Goal: Information Seeking & Learning: Check status

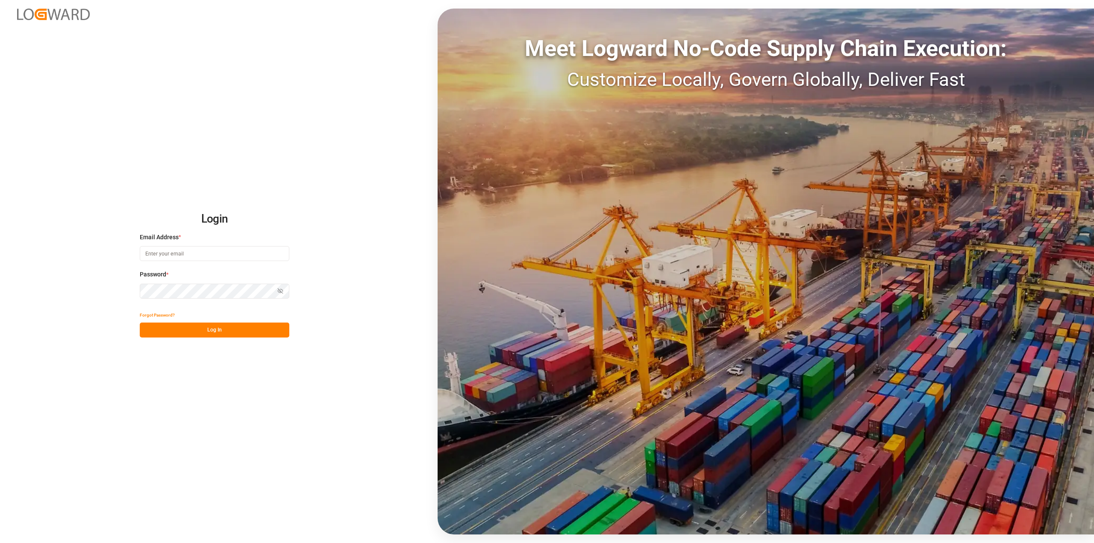
click at [218, 252] on input at bounding box center [215, 253] width 150 height 15
type input "[PERSON_NAME][EMAIL_ADDRESS][DOMAIN_NAME]"
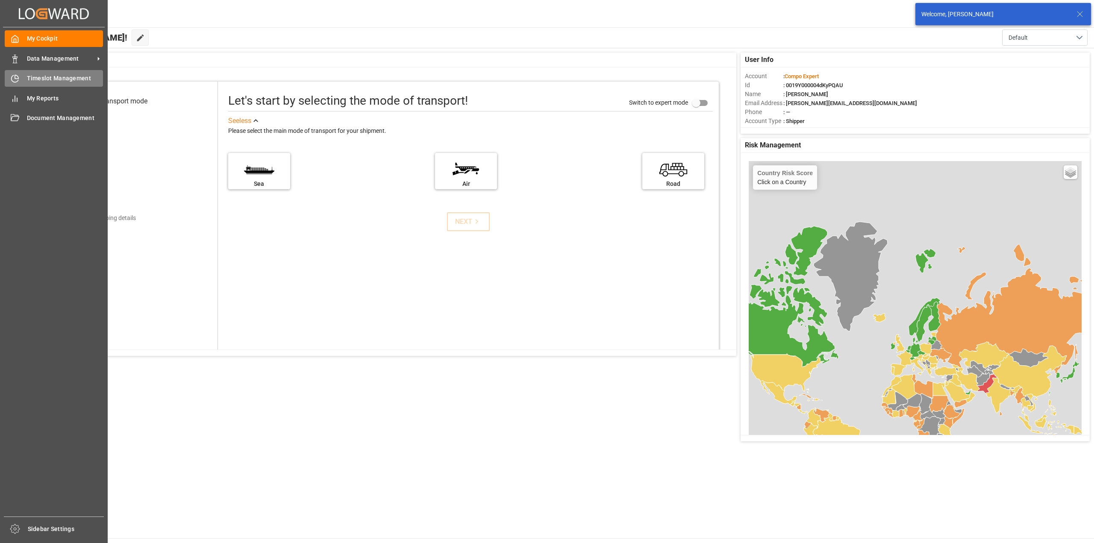
click at [35, 72] on div "Timeslot Management Timeslot Management" at bounding box center [54, 78] width 98 height 17
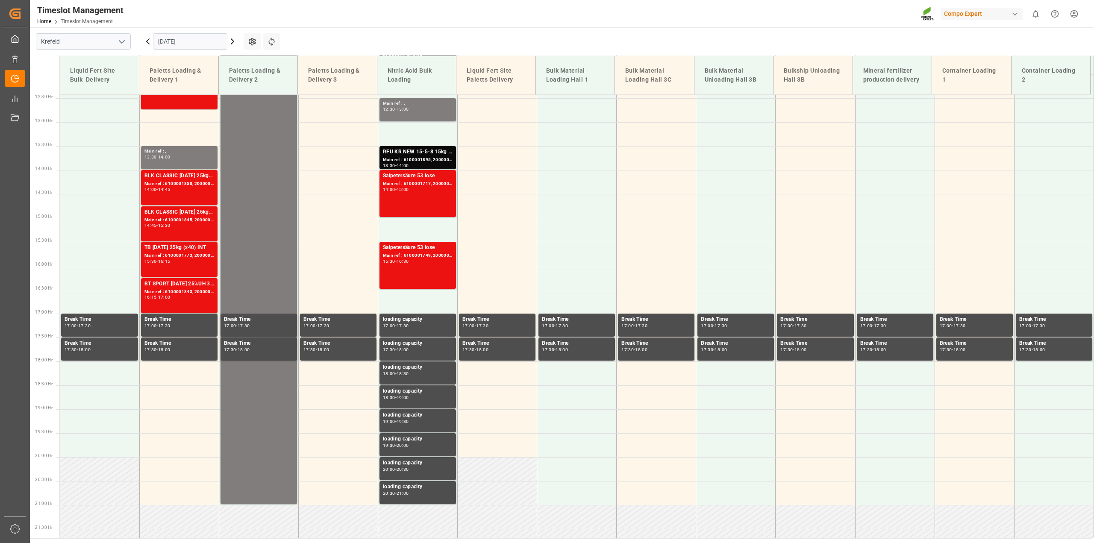
scroll to position [296, 0]
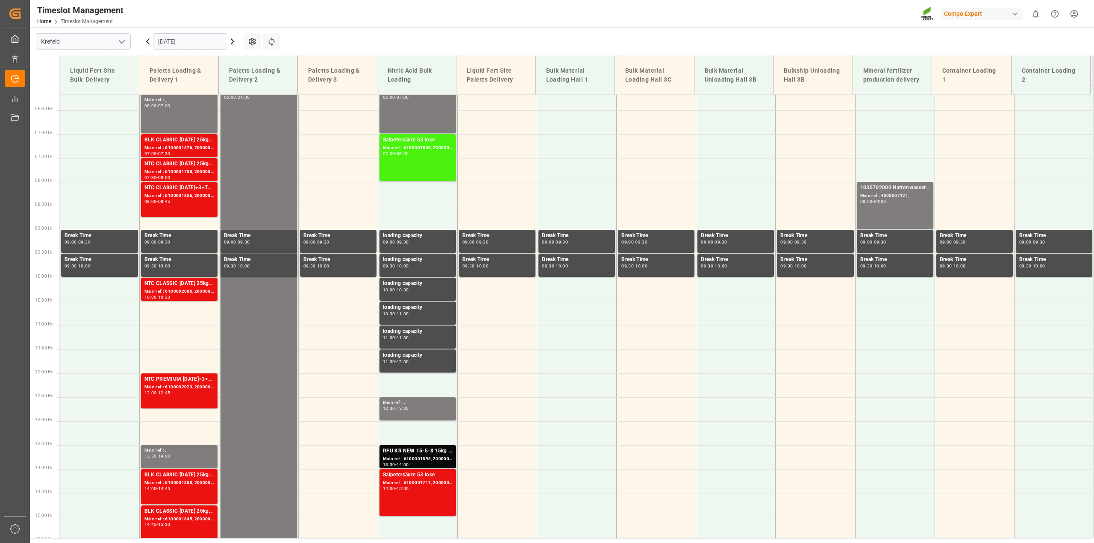
click at [178, 43] on input "[DATE]" at bounding box center [190, 41] width 74 height 16
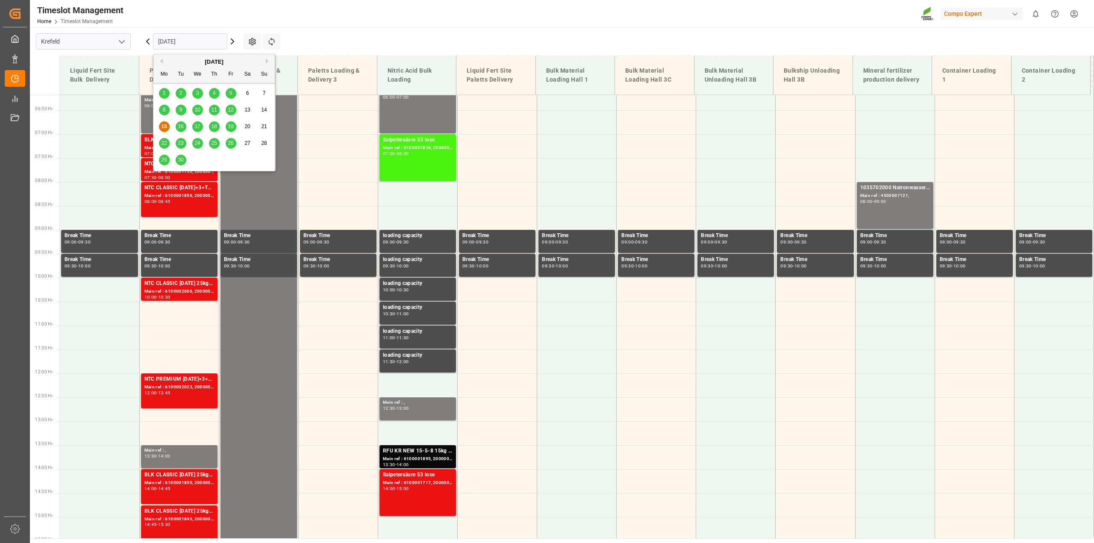
click at [181, 128] on span "16" at bounding box center [181, 127] width 6 height 6
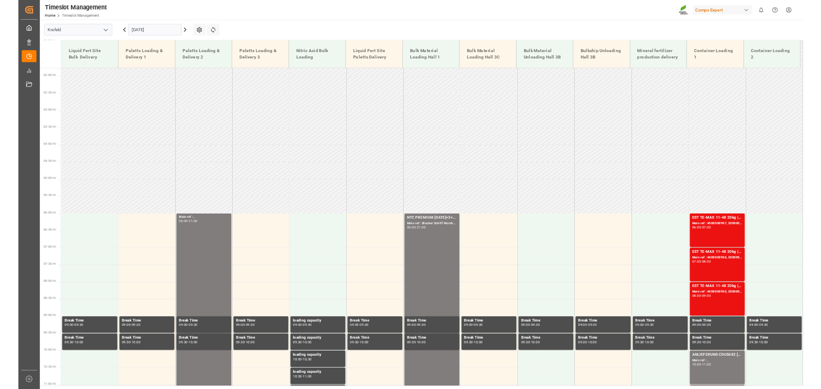
scroll to position [83, 0]
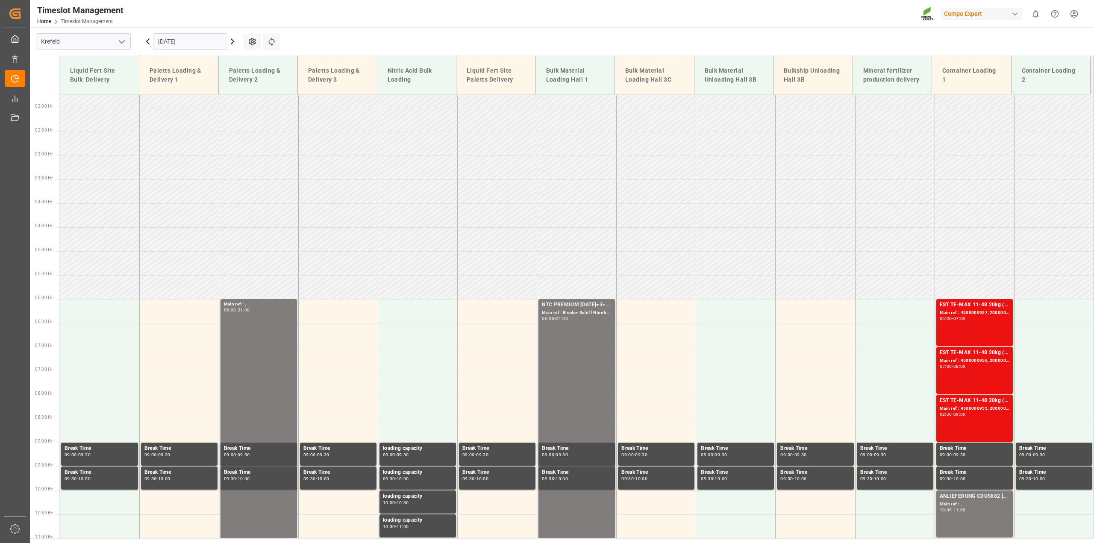
click at [200, 46] on input "[DATE]" at bounding box center [190, 41] width 74 height 16
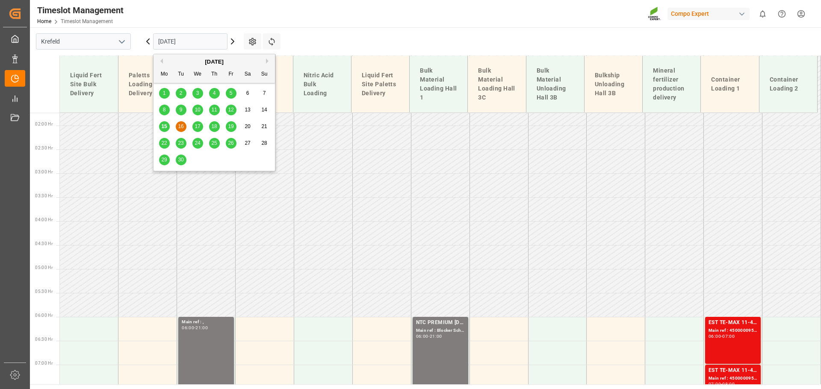
click at [340, 29] on main "[GEOGRAPHIC_DATA] [DATE] Settings Refresh Time Slots Liquid Fert Site Bulk Deli…" at bounding box center [424, 205] width 789 height 357
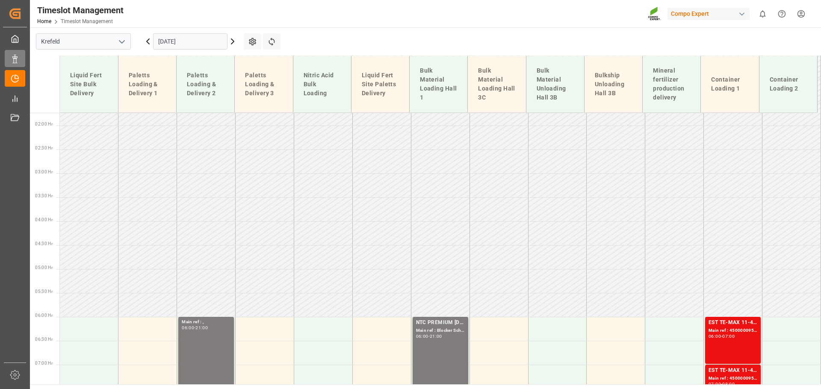
click at [21, 55] on div "Data Management Data Management" at bounding box center [15, 58] width 21 height 17
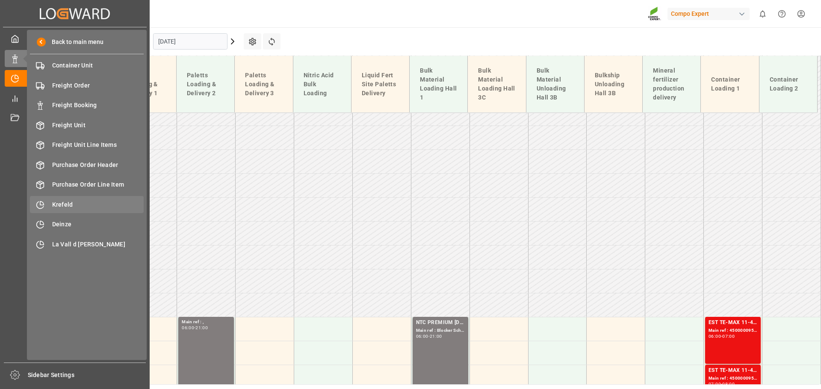
click at [86, 197] on div "Krefeld Krefeld" at bounding box center [87, 204] width 114 height 17
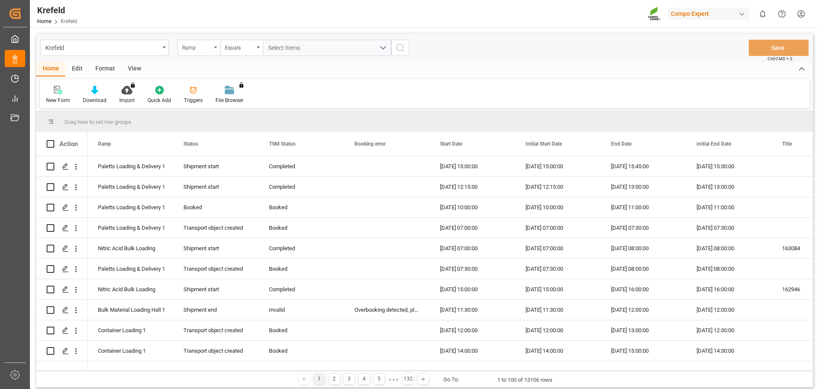
click at [198, 48] on div "Ramp" at bounding box center [196, 47] width 29 height 10
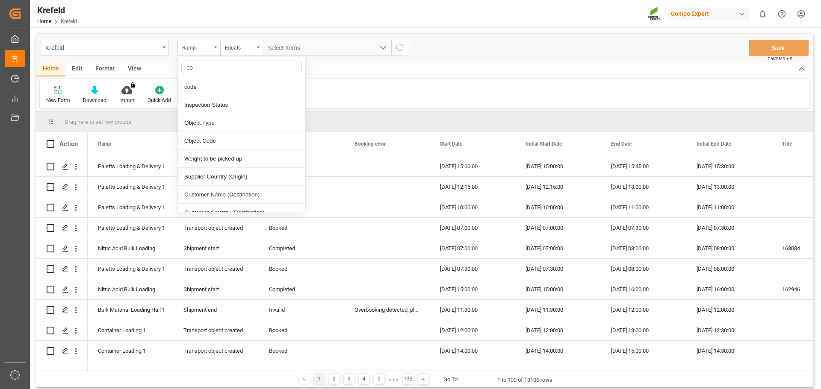
type input "con"
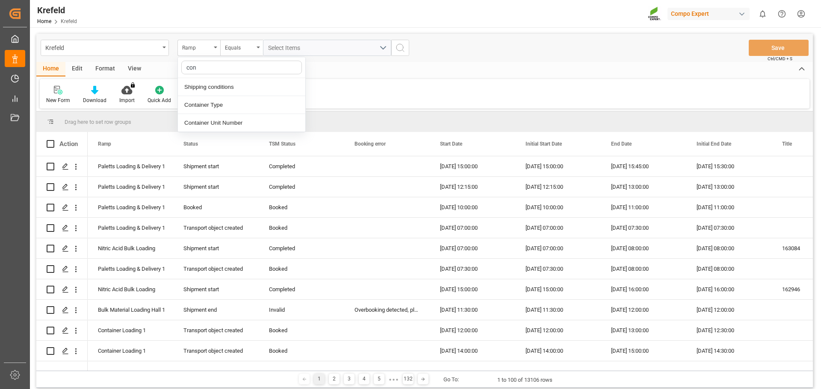
click at [574, 62] on div "Home Edit Format View" at bounding box center [424, 69] width 776 height 15
click at [246, 48] on div "Equals" at bounding box center [239, 47] width 29 height 10
click at [253, 125] on div "Contains" at bounding box center [284, 123] width 127 height 18
click at [296, 53] on button "Select Items" at bounding box center [327, 48] width 128 height 16
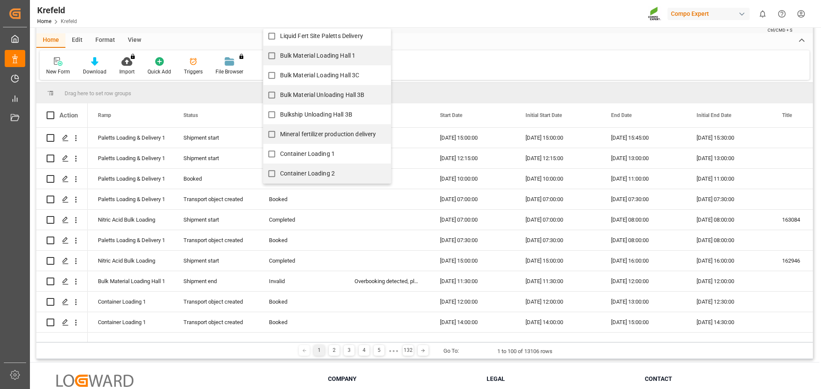
scroll to position [29, 0]
click at [323, 157] on span "Container Loading 1" at bounding box center [307, 153] width 55 height 9
click at [280, 157] on input "Container Loading 1" at bounding box center [271, 153] width 17 height 17
checkbox input "true"
click at [316, 171] on span "Container Loading 2" at bounding box center [307, 173] width 55 height 7
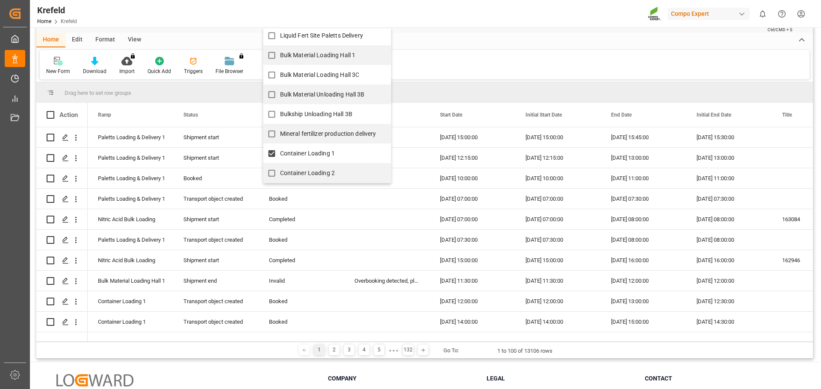
click at [280, 171] on input "Container Loading 2" at bounding box center [271, 173] width 17 height 17
checkbox input "true"
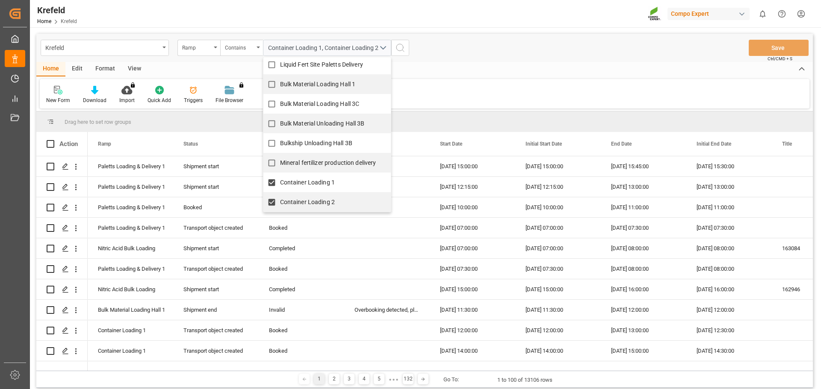
click at [449, 85] on div "New Form Download Import You don't have permission for this feature. Contact ad…" at bounding box center [424, 93] width 769 height 29
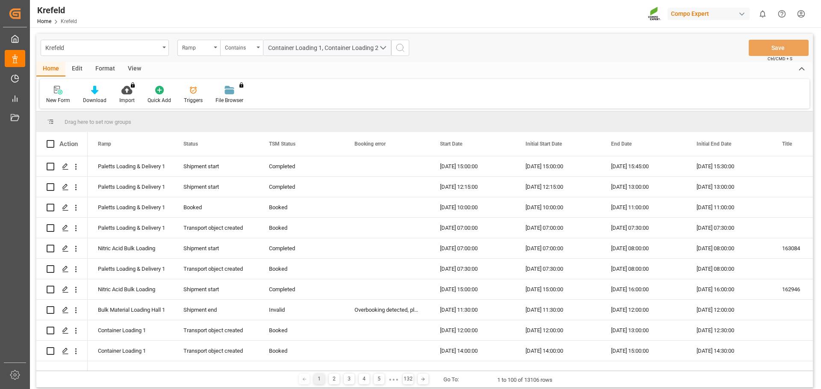
click at [403, 48] on icon "search button" at bounding box center [400, 48] width 10 height 10
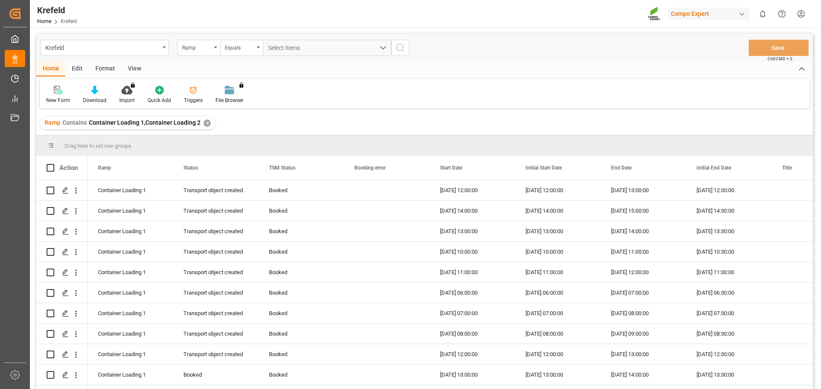
click at [204, 50] on div "Ramp" at bounding box center [196, 47] width 29 height 10
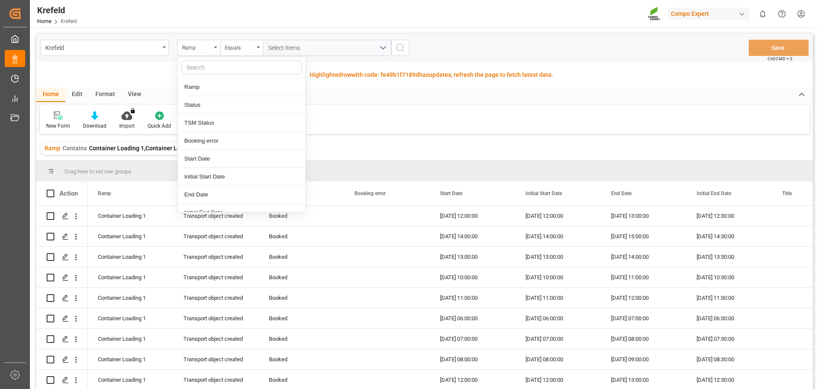
type input "s"
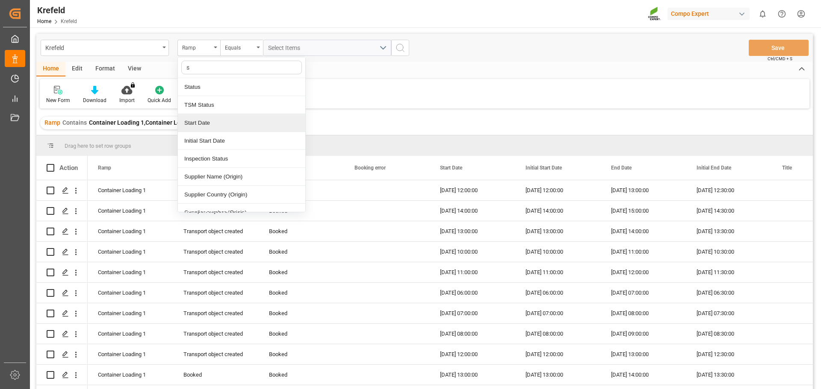
click at [215, 124] on div "Start Date" at bounding box center [241, 123] width 127 height 18
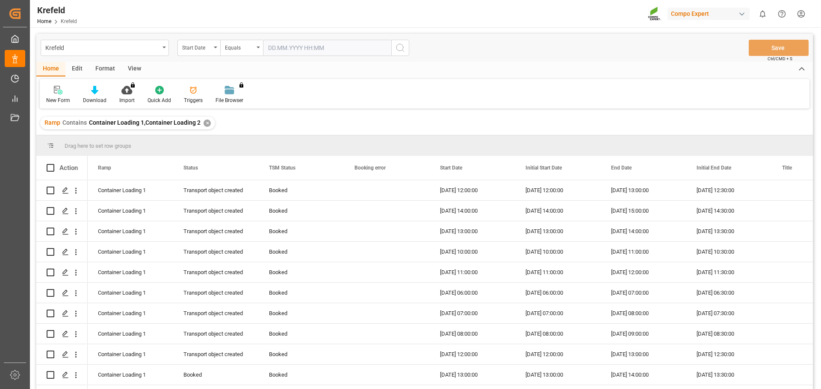
click at [295, 47] on input "text" at bounding box center [327, 48] width 128 height 16
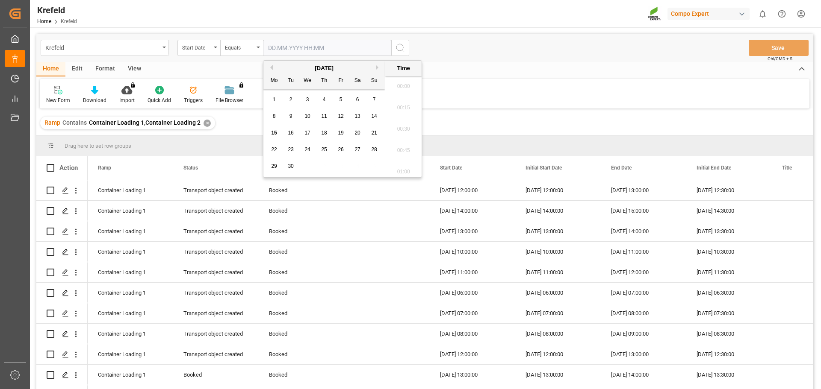
scroll to position [644, 0]
click at [291, 131] on span "16" at bounding box center [291, 133] width 6 height 6
type input "[DATE] 00:00"
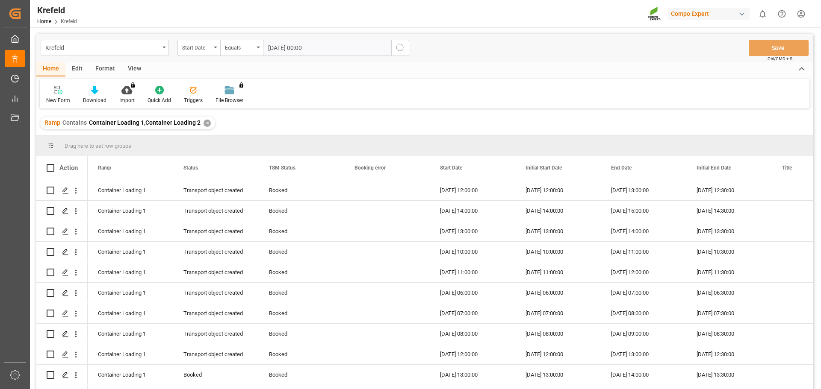
click at [462, 43] on div "Krefeld Start Date Equals [DATE] 00:00 Save Ctrl/CMD + S" at bounding box center [424, 48] width 776 height 28
click at [406, 47] on button "search button" at bounding box center [400, 48] width 18 height 16
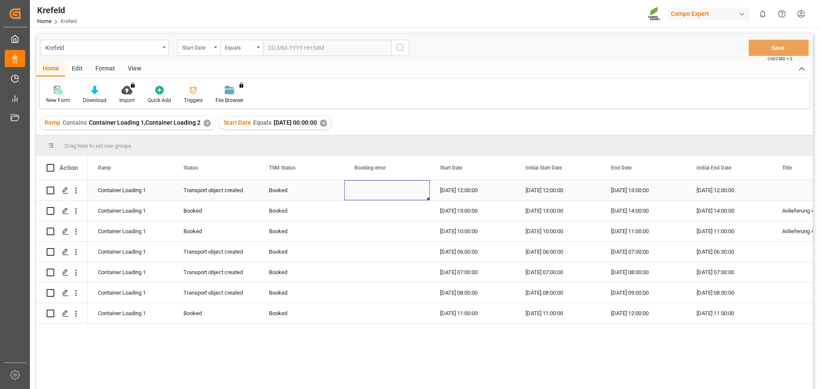
click at [357, 197] on div "Press SPACE to select this row." at bounding box center [386, 190] width 85 height 20
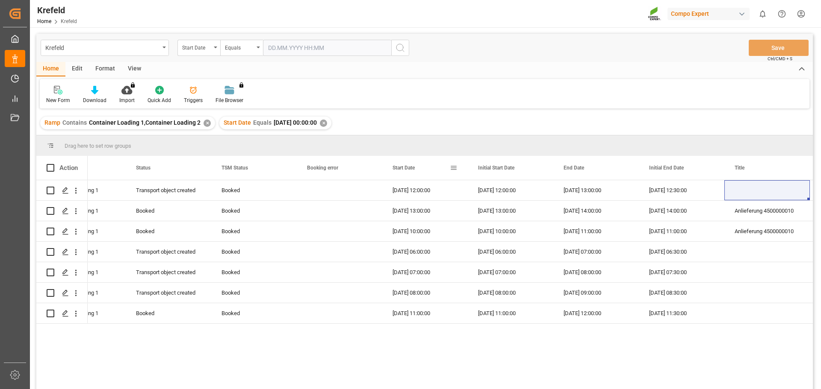
click at [404, 170] on span "Start Date" at bounding box center [403, 168] width 22 height 6
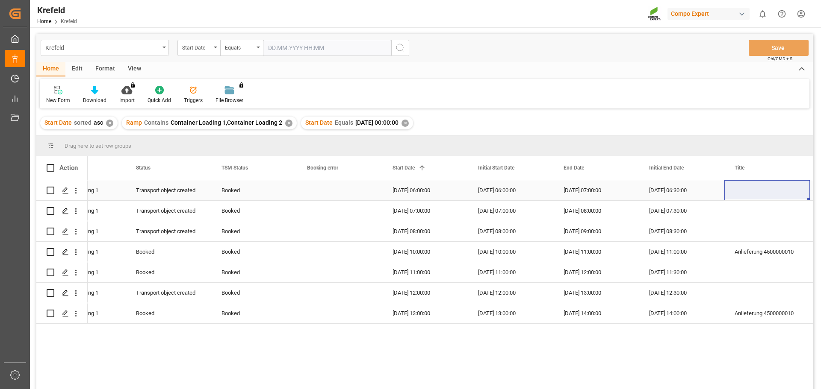
click at [730, 190] on div "Press SPACE to select this row." at bounding box center [766, 190] width 85 height 20
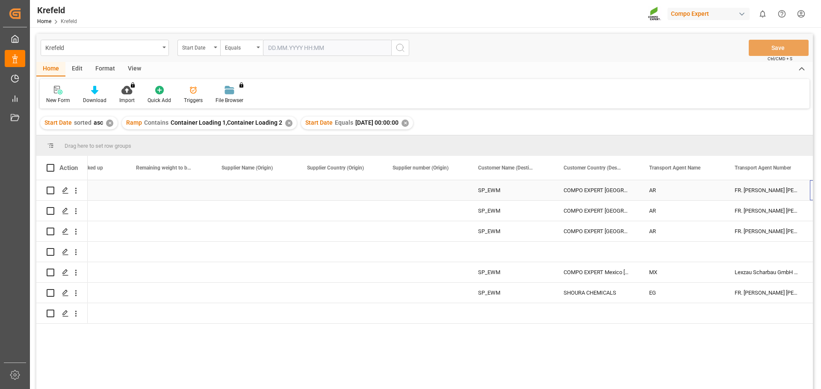
scroll to position [0, 1244]
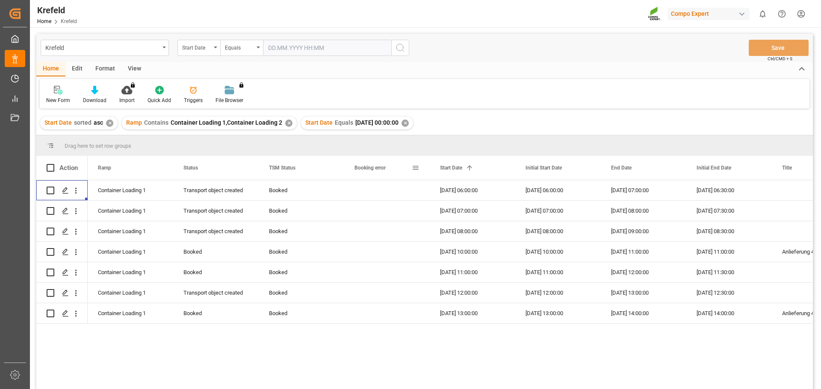
click at [414, 165] on span at bounding box center [416, 168] width 8 height 8
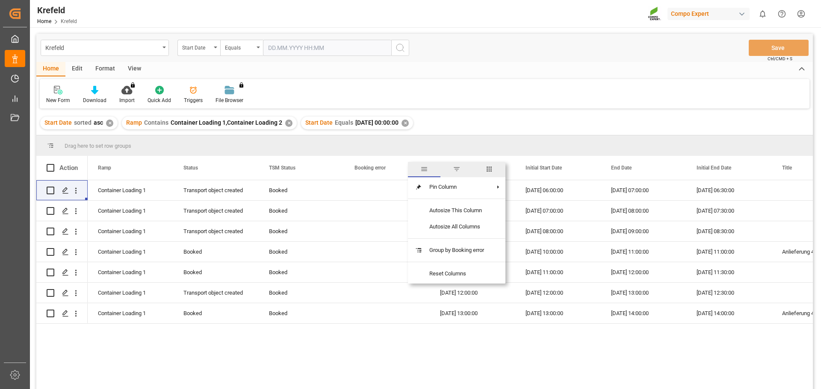
click at [486, 167] on span "columns" at bounding box center [489, 169] width 8 height 8
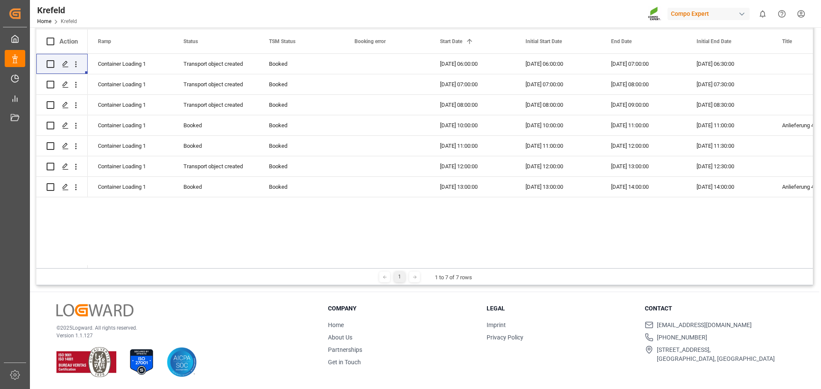
click at [406, 235] on div "105ef2527207 [DATE] 06:30:00 [DATE] 07:00:00 [DATE] 06:00:00 [DATE] 06:00:00 Bo…" at bounding box center [450, 161] width 725 height 215
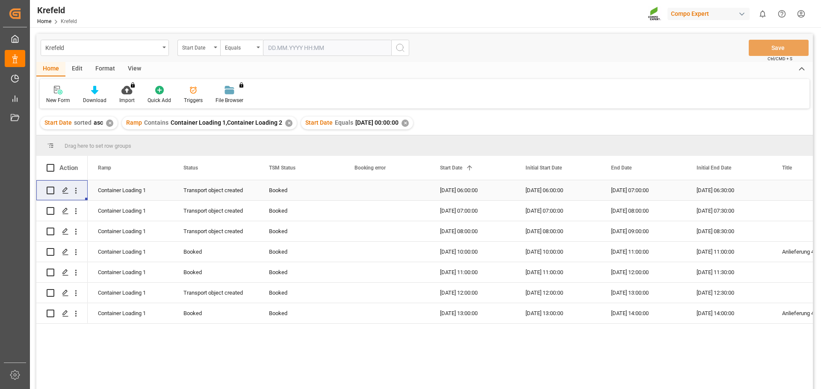
click at [355, 192] on div "Press SPACE to select this row." at bounding box center [386, 190] width 85 height 20
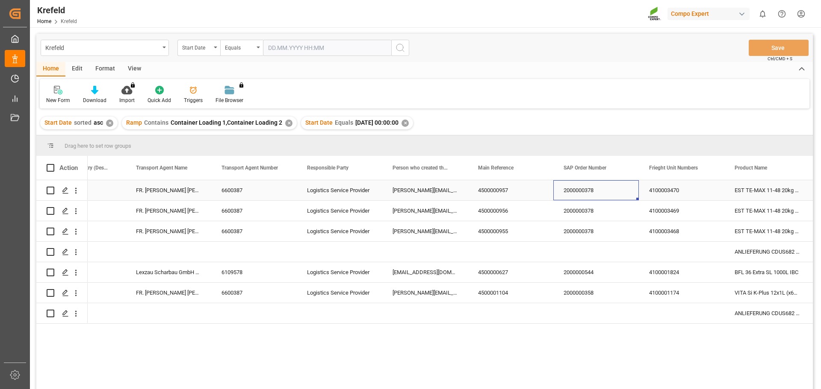
click at [584, 192] on div "2000000378" at bounding box center [595, 190] width 85 height 20
click at [597, 194] on div "2000000378" at bounding box center [595, 190] width 85 height 20
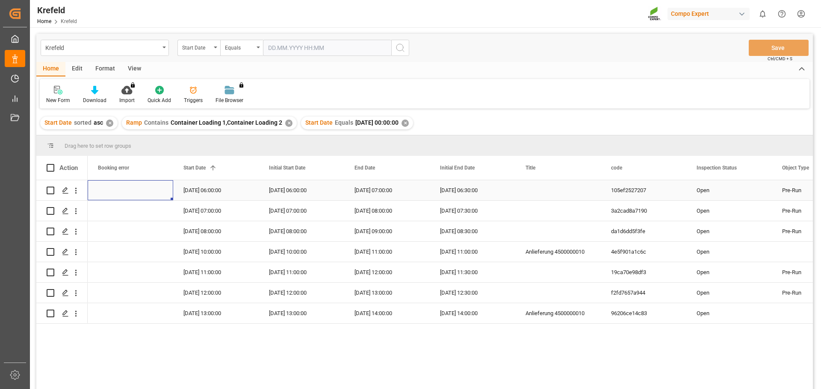
scroll to position [0, 0]
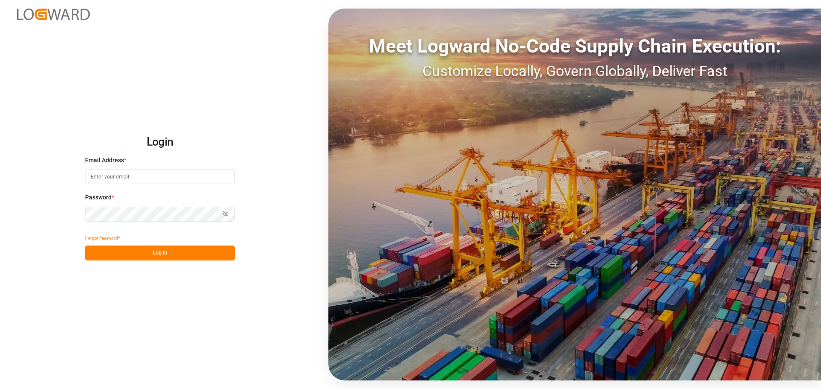
click at [121, 183] on input at bounding box center [160, 176] width 150 height 15
type input "[PERSON_NAME][EMAIL_ADDRESS][DOMAIN_NAME]"
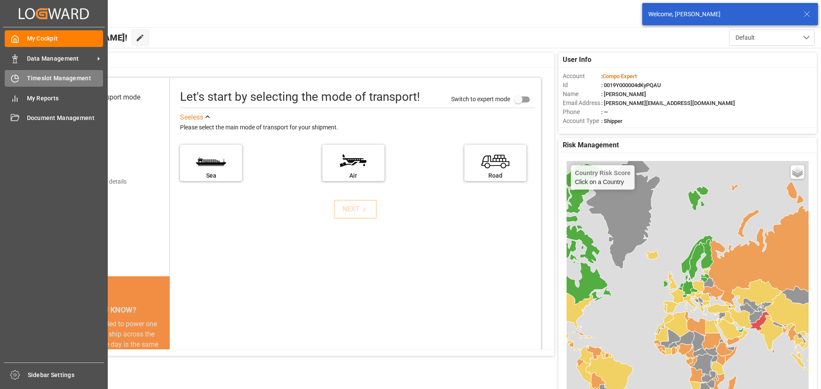
click at [15, 80] on icon at bounding box center [15, 78] width 9 height 9
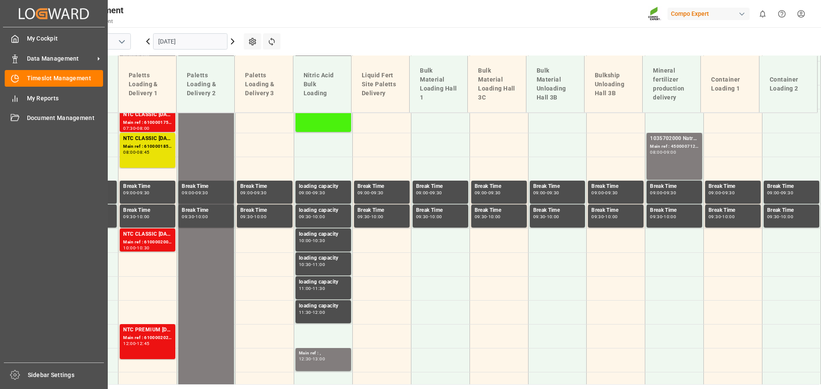
scroll to position [404, 0]
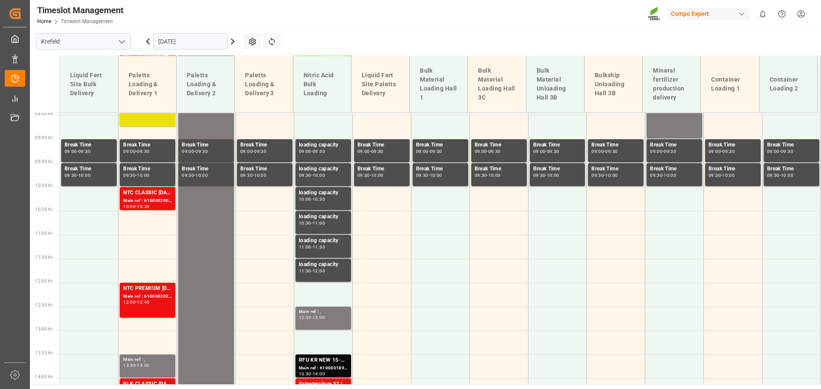
click at [198, 42] on input "[DATE]" at bounding box center [190, 41] width 74 height 16
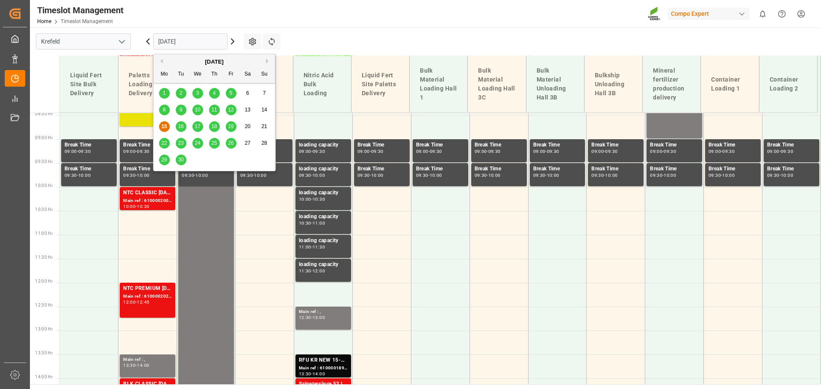
click at [182, 124] on span "16" at bounding box center [181, 127] width 6 height 6
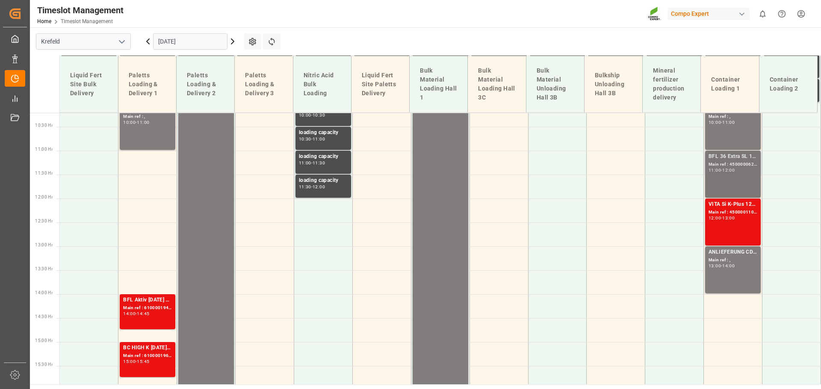
scroll to position [489, 0]
click at [728, 158] on div "BFL 36 Extra SL 1000L IBC" at bounding box center [732, 156] width 49 height 9
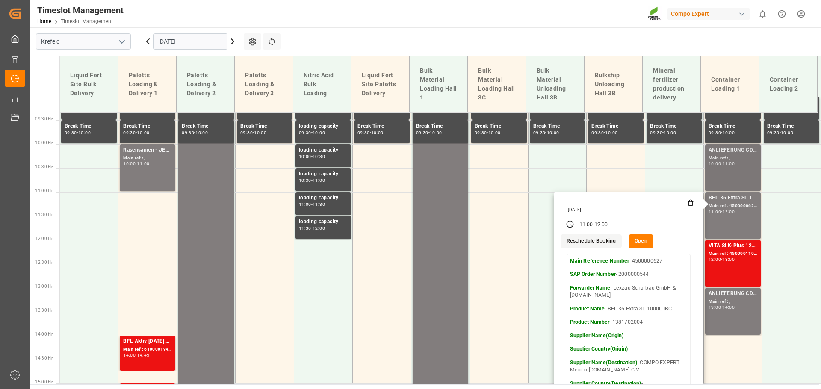
scroll to position [447, 0]
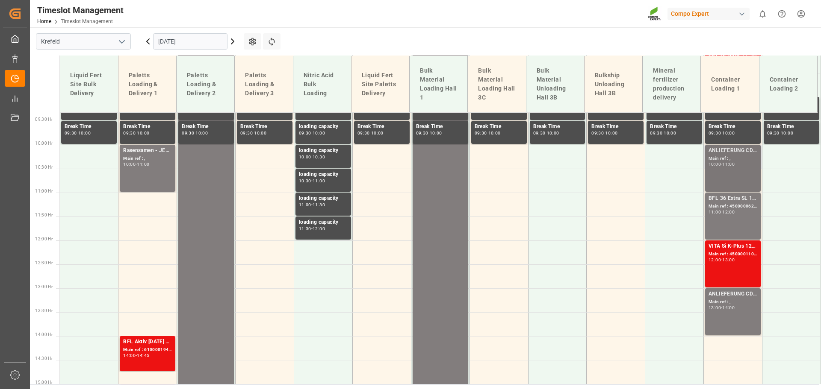
click at [727, 168] on div "ANLIEFERUNG CDUS682 16-8-12 (JCAM) BigBag 900KG Main ref : , 10:00 - 11:00" at bounding box center [732, 169] width 49 height 44
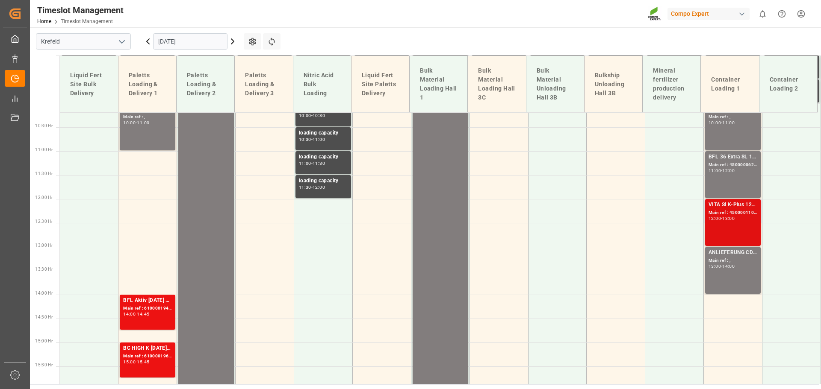
scroll to position [489, 0]
click at [733, 221] on div "VITA Si K-Plus 12x1L (x60) EGY Main ref : 4500001104, 2000000358 12:00 - 13:00" at bounding box center [732, 222] width 49 height 44
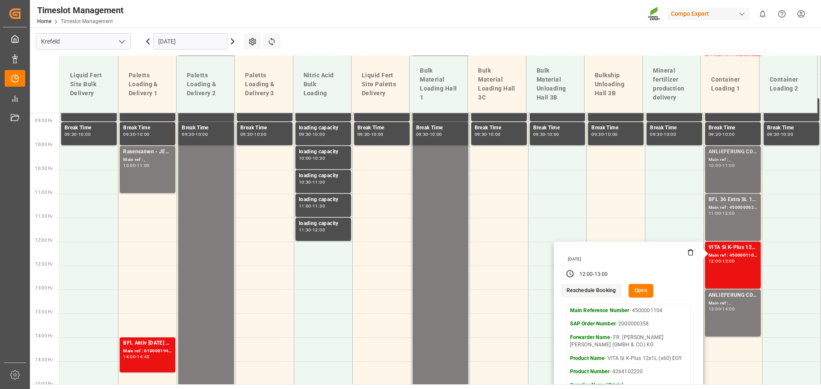
scroll to position [446, 0]
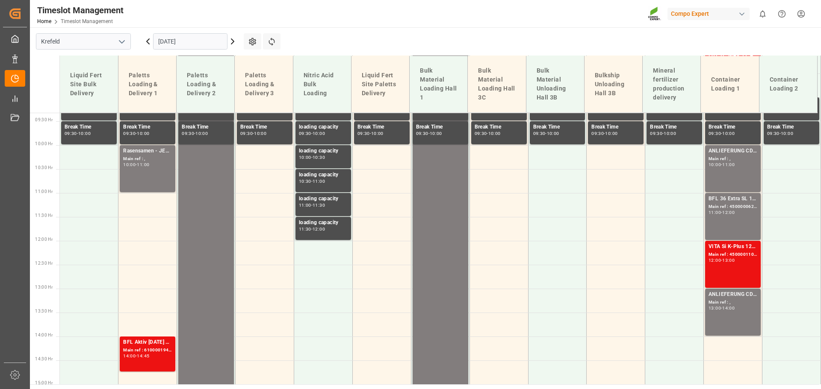
click at [730, 156] on div "Main ref : ," at bounding box center [732, 159] width 49 height 7
click at [723, 300] on div "Main ref : ," at bounding box center [732, 302] width 49 height 7
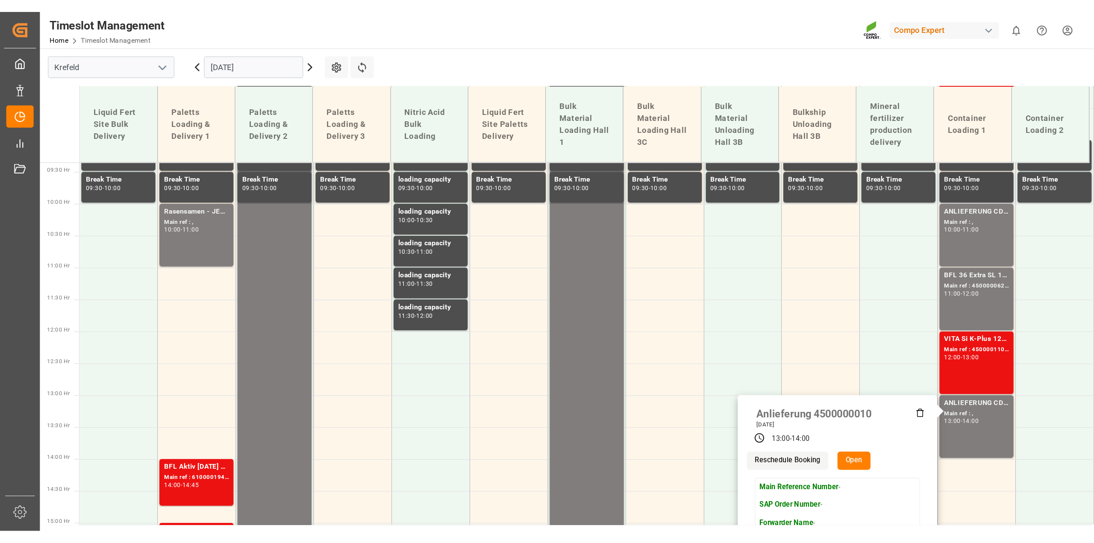
scroll to position [447, 0]
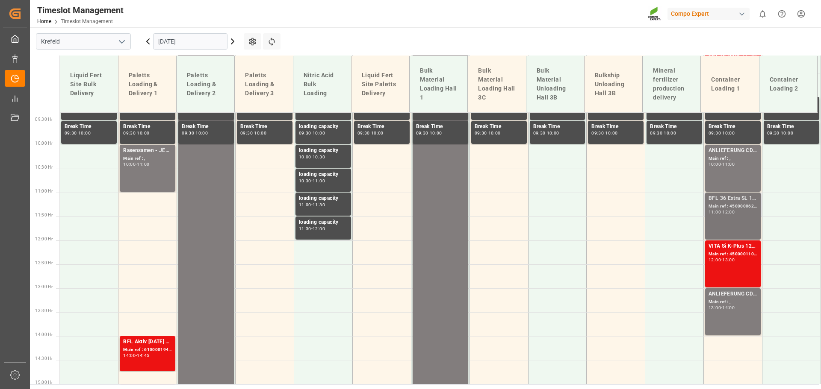
click at [728, 206] on div "Main ref : 4500000627, 2000000544" at bounding box center [732, 206] width 49 height 7
click at [728, 250] on div "VITA Si K-Plus 12x1L (x60) EGY" at bounding box center [732, 246] width 49 height 9
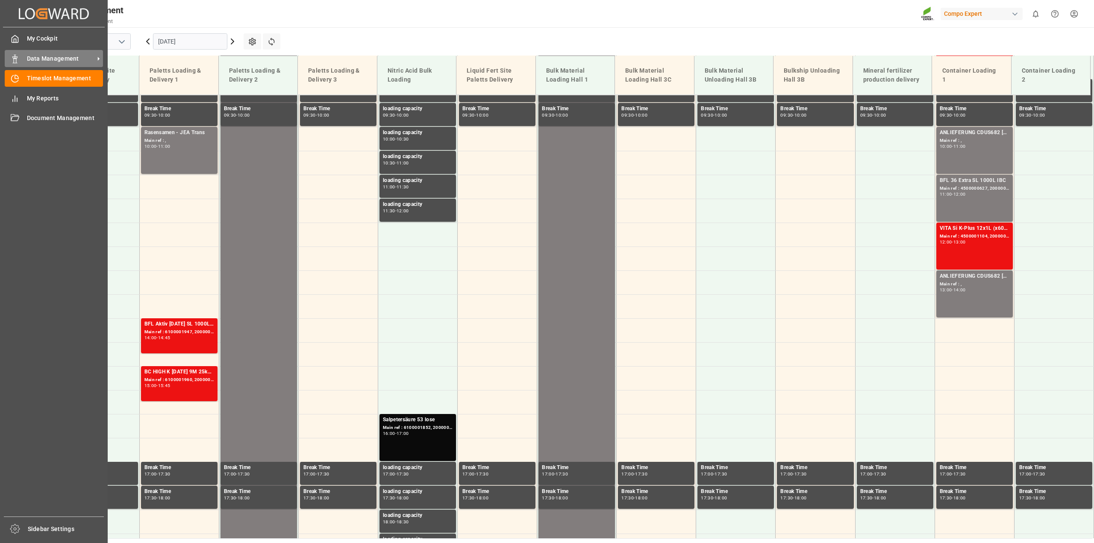
click at [24, 59] on div "Data Management Data Management" at bounding box center [54, 58] width 98 height 17
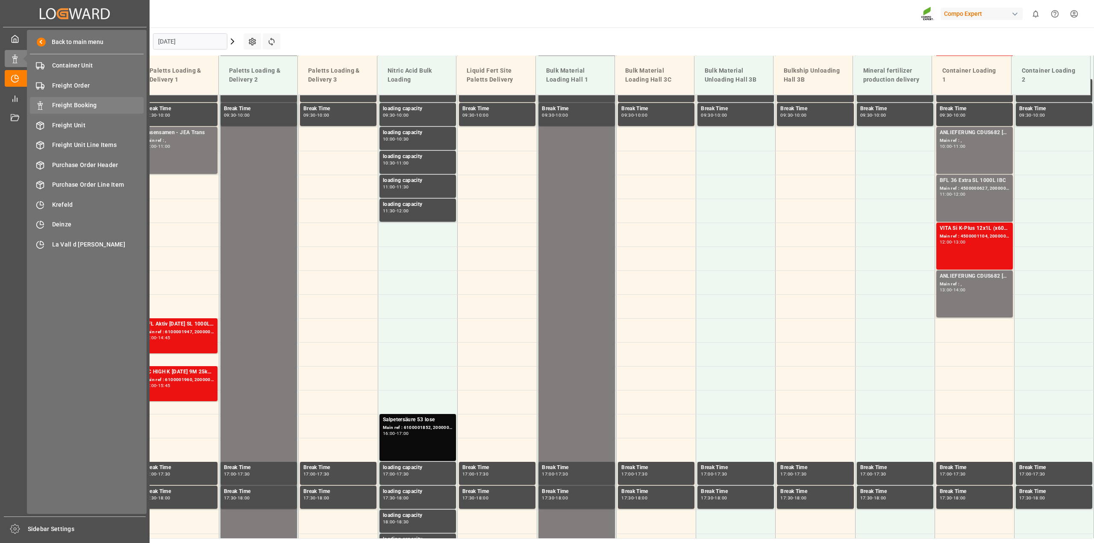
click at [74, 101] on span "Freight Booking" at bounding box center [98, 105] width 92 height 9
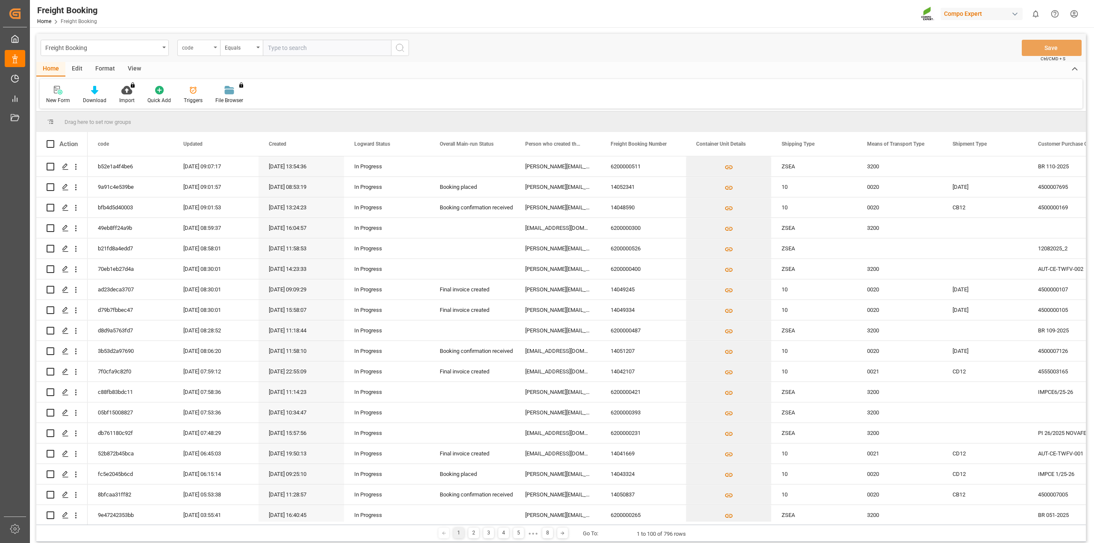
click at [179, 47] on div "code" at bounding box center [198, 48] width 43 height 16
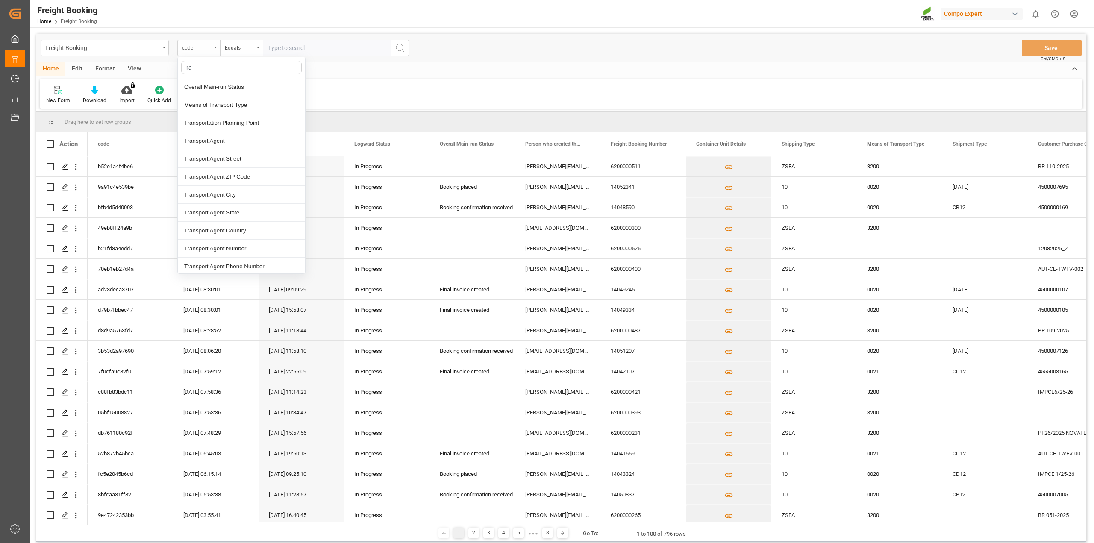
type input "ram"
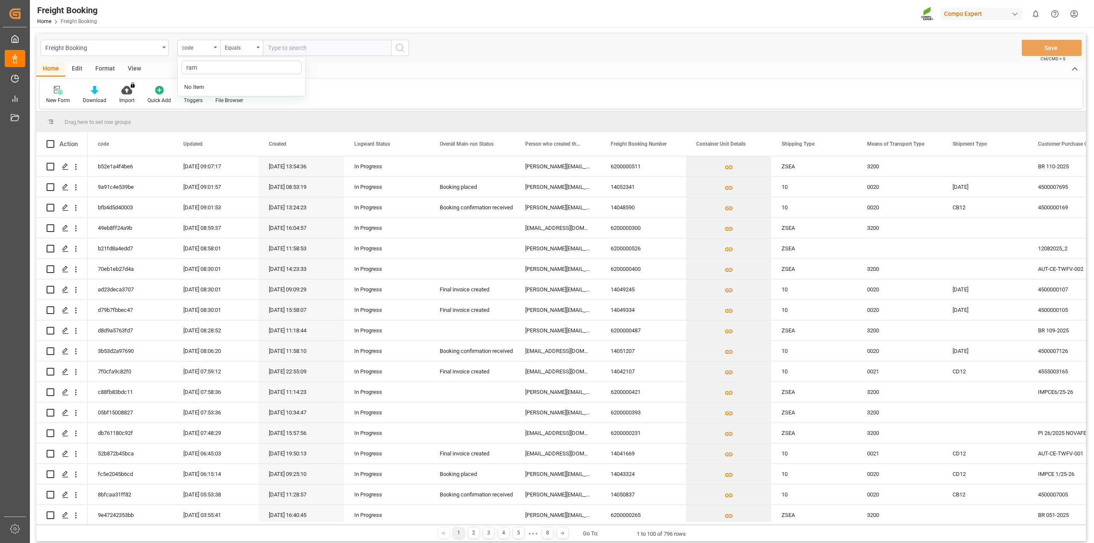
drag, startPoint x: 524, startPoint y: 52, endPoint x: 471, endPoint y: 64, distance: 55.2
click at [524, 51] on div "Freight Booking code ram No Item Equals Save Ctrl/CMD + S" at bounding box center [561, 48] width 1050 height 28
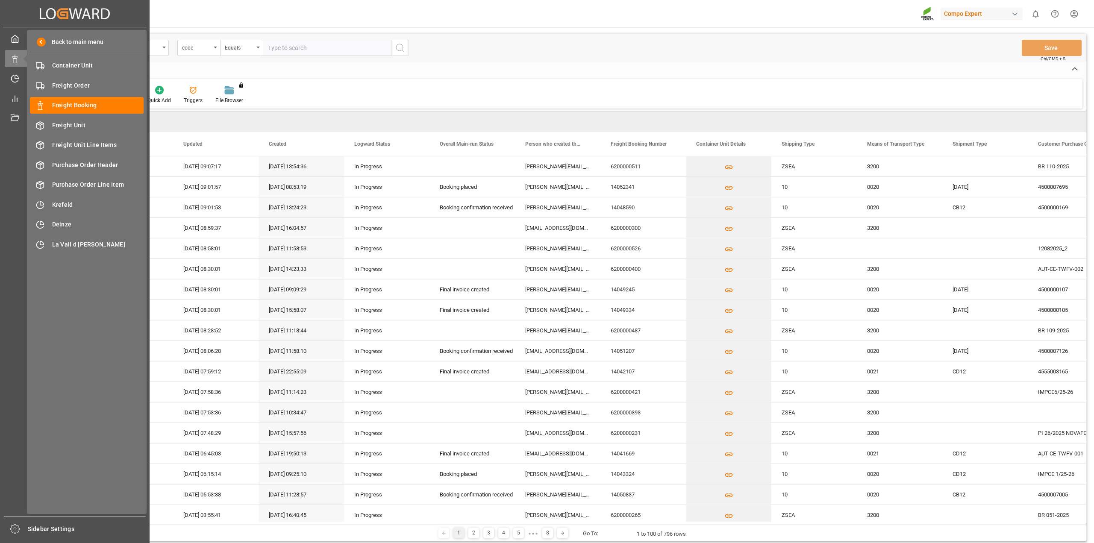
click at [69, 194] on div "Back to main menu Container Unit Container Unit Freight Order Freight Order Fre…" at bounding box center [87, 272] width 120 height 484
click at [69, 200] on div "Krefeld Krefeld" at bounding box center [87, 204] width 114 height 17
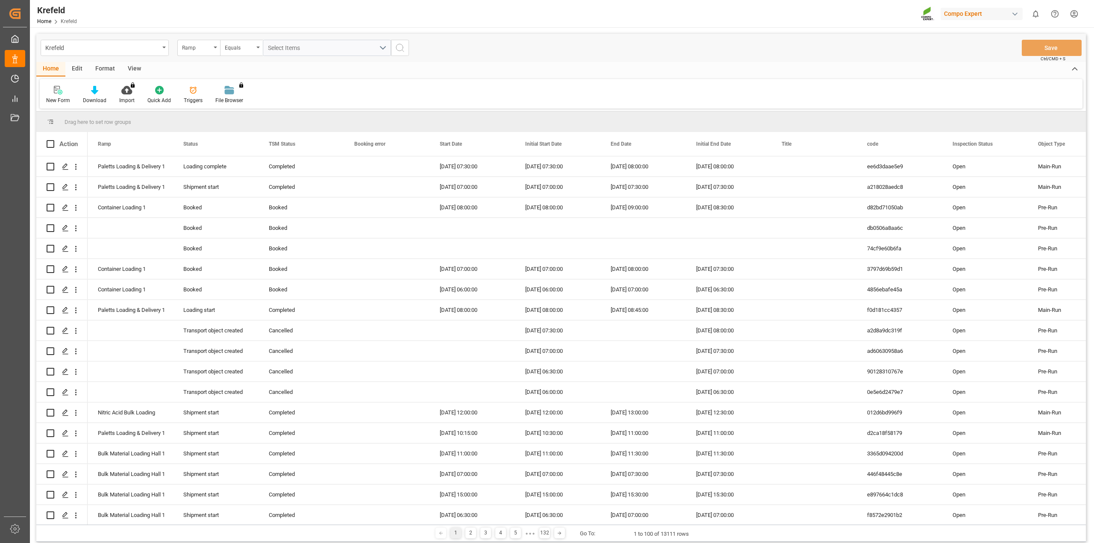
click at [244, 49] on div "Equals" at bounding box center [239, 47] width 29 height 10
click at [250, 124] on div "Contains" at bounding box center [284, 123] width 127 height 18
click at [296, 57] on div "Krefeld Ramp Contains Select Items Save Ctrl/CMD + S" at bounding box center [561, 48] width 1050 height 28
click at [300, 51] on span "Select Items" at bounding box center [286, 47] width 36 height 7
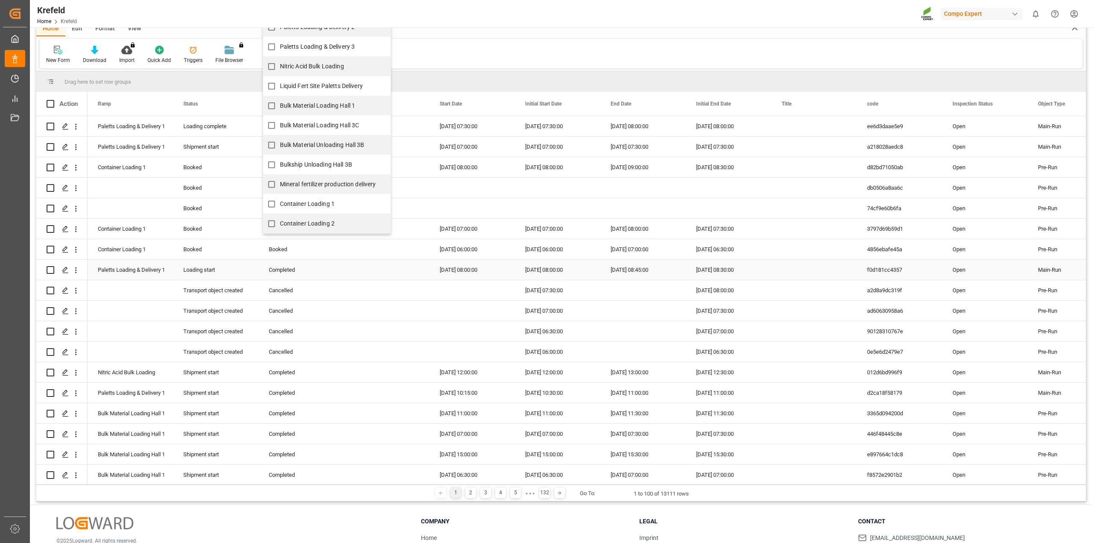
scroll to position [99, 0]
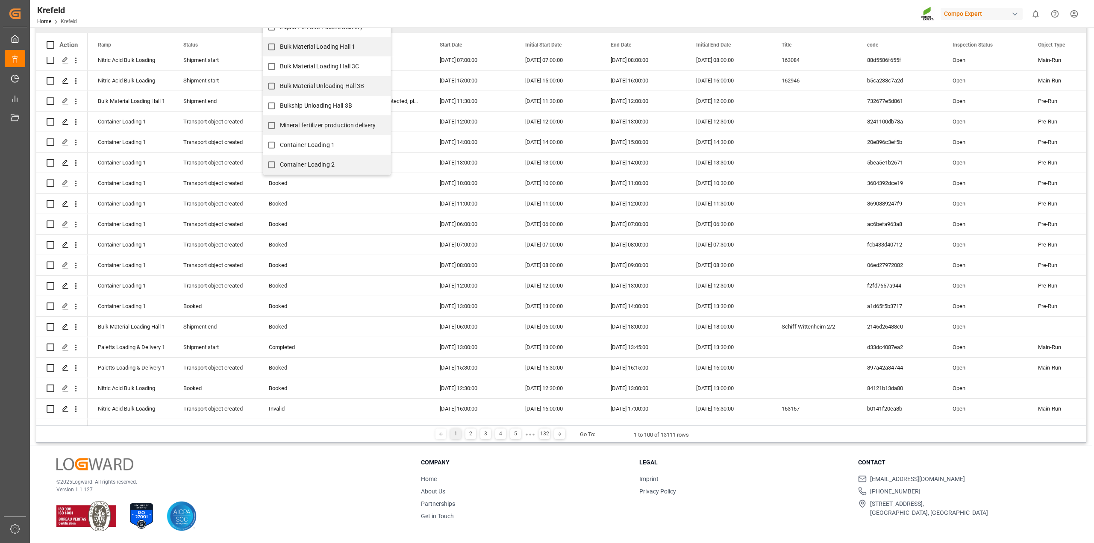
click at [317, 146] on span "Container Loading 1" at bounding box center [307, 144] width 55 height 7
click at [280, 146] on input "Container Loading 1" at bounding box center [271, 145] width 17 height 17
checkbox input "true"
click at [312, 165] on span "Container Loading 2" at bounding box center [307, 164] width 55 height 7
click at [280, 165] on input "Container Loading 2" at bounding box center [271, 164] width 17 height 17
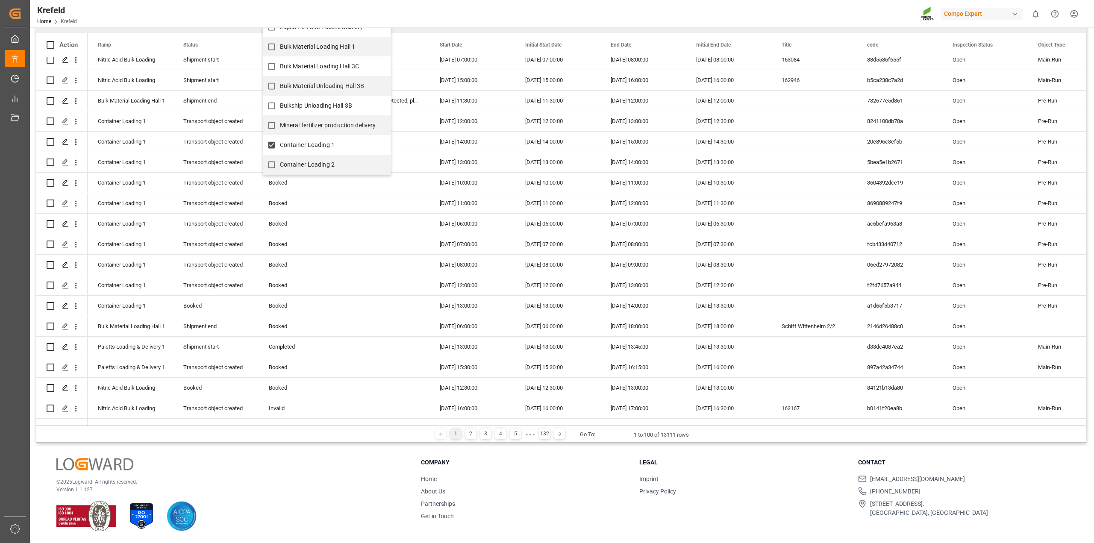
checkbox input "true"
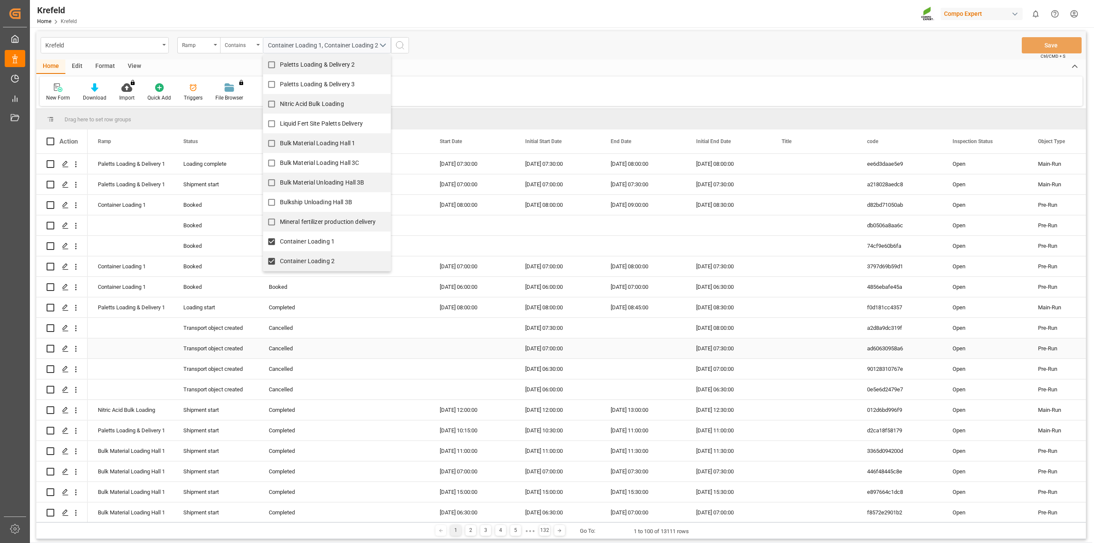
scroll to position [0, 0]
click at [466, 58] on div "Krefeld Ramp Contains Container Loading 1, Container Loading 2 Liquid Fert Site…" at bounding box center [561, 48] width 1050 height 28
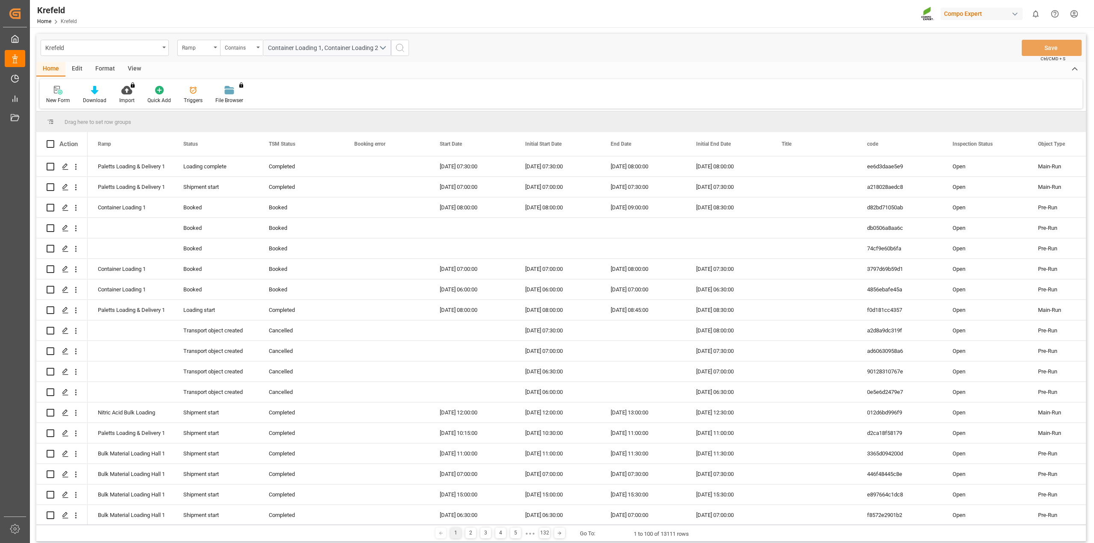
click at [403, 48] on circle "search button" at bounding box center [399, 47] width 7 height 7
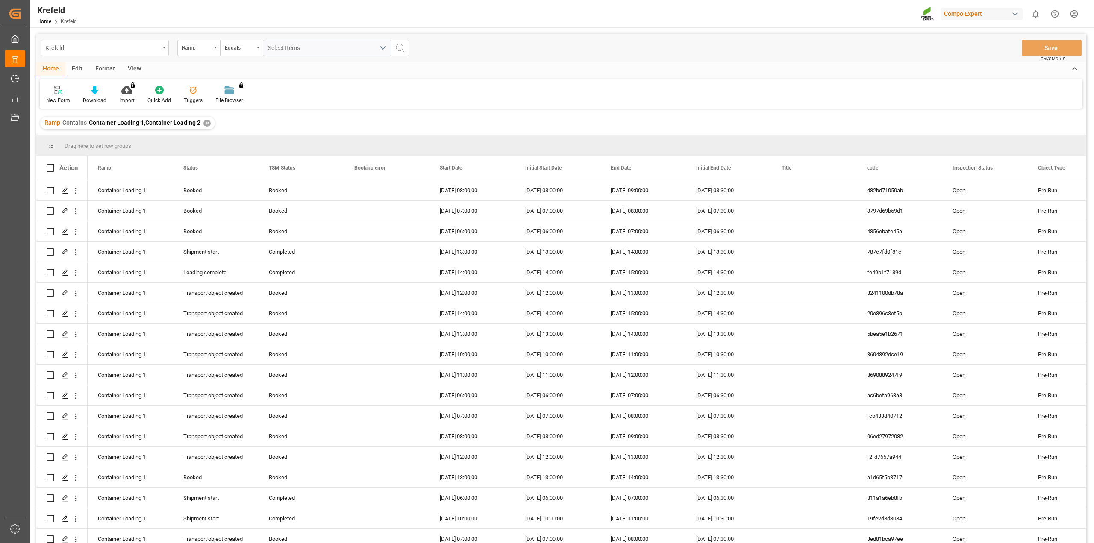
click at [190, 48] on div "Ramp" at bounding box center [196, 47] width 29 height 10
click at [207, 158] on div "Start Date" at bounding box center [241, 159] width 127 height 18
click at [299, 48] on input "text" at bounding box center [327, 48] width 128 height 16
click at [288, 131] on span "16" at bounding box center [291, 133] width 6 height 6
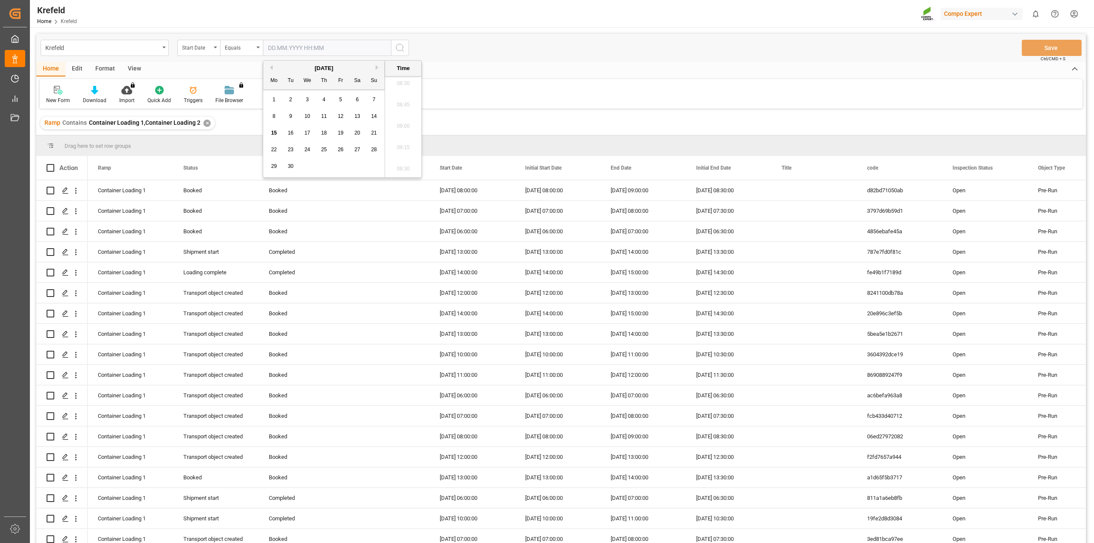
type input "[DATE] 00:00"
click at [401, 46] on icon "search button" at bounding box center [400, 48] width 10 height 10
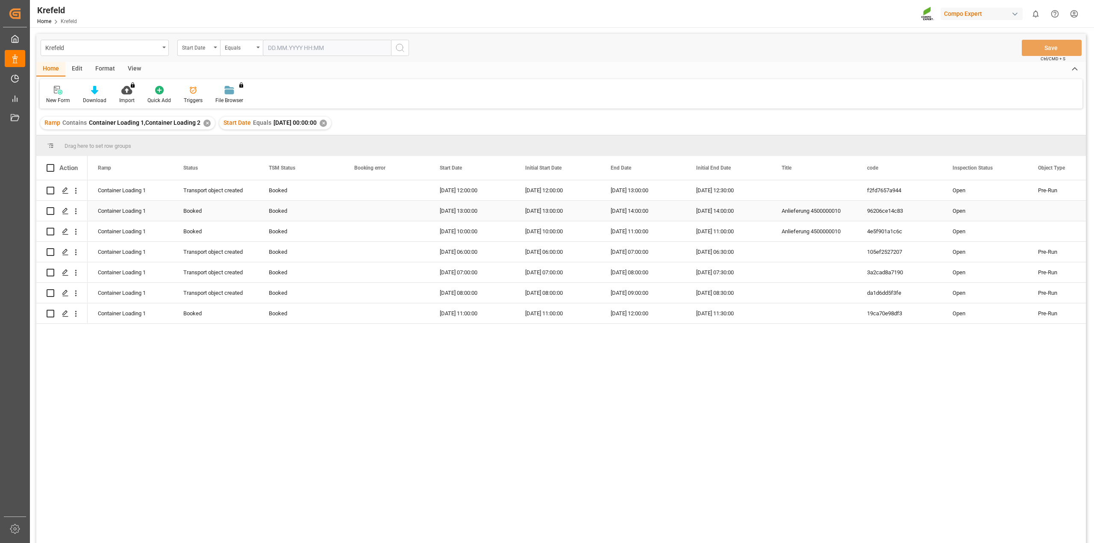
click at [433, 211] on div "[DATE] 13:00:00" at bounding box center [471, 211] width 85 height 20
click at [462, 169] on span "Start Date" at bounding box center [451, 168] width 22 height 6
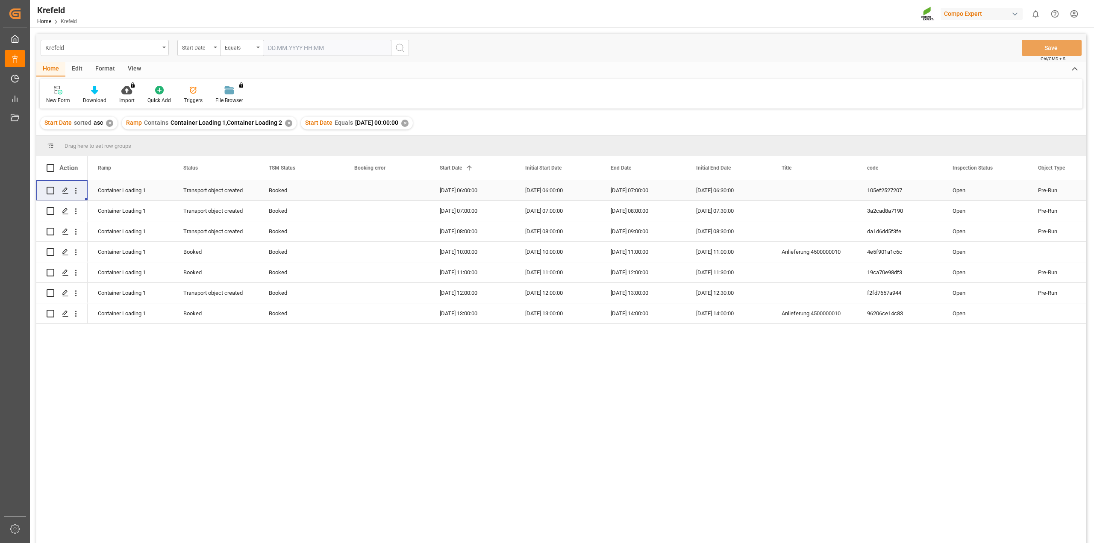
click at [468, 193] on div "[DATE] 06:00:00" at bounding box center [471, 190] width 85 height 20
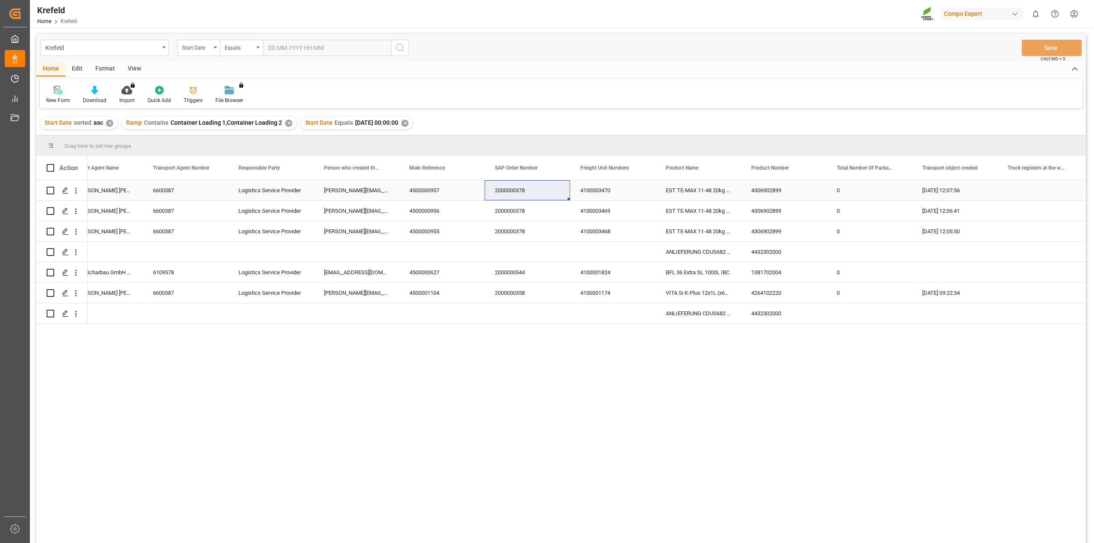
click at [511, 185] on div "2000000378" at bounding box center [527, 190] width 85 height 20
click at [521, 269] on div "2000000544" at bounding box center [527, 272] width 85 height 20
click at [508, 290] on div "2000000358" at bounding box center [527, 293] width 85 height 20
